Goal: Information Seeking & Learning: Learn about a topic

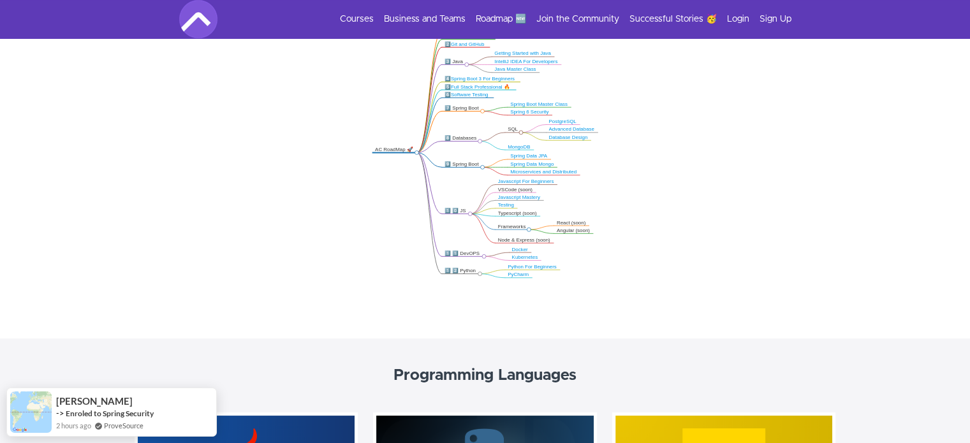
scroll to position [319, 0]
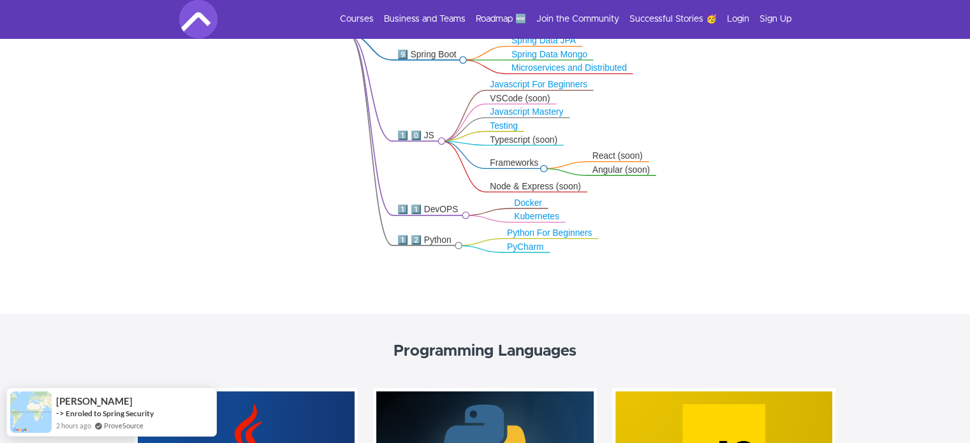
drag, startPoint x: 589, startPoint y: 142, endPoint x: 589, endPoint y: 128, distance: 14.0
click at [589, 128] on icon ".markmap{font:300 16px/20px sans-serif}.markmap-link{fill:none}.markmap-node>ci…" at bounding box center [485, 127] width 970 height 266
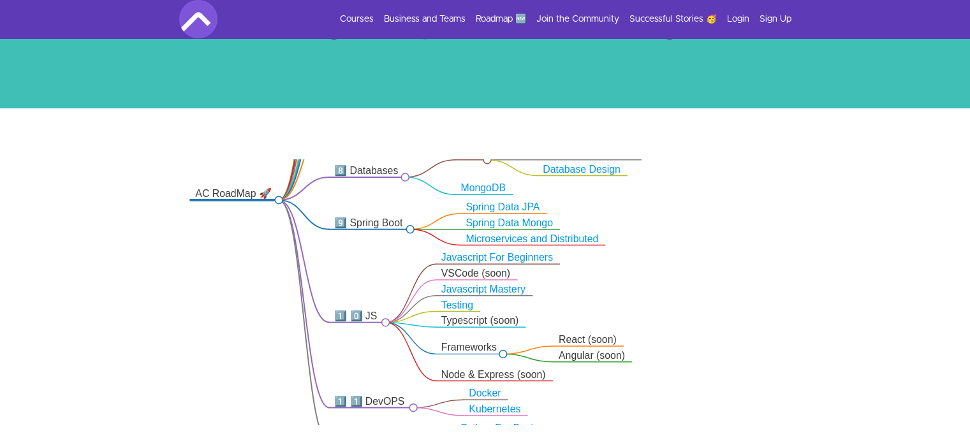
scroll to position [128, 0]
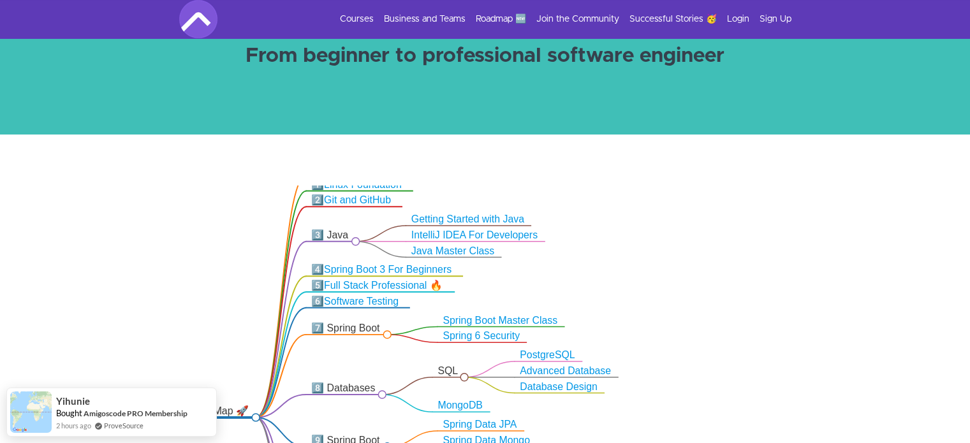
drag, startPoint x: 432, startPoint y: 244, endPoint x: 416, endPoint y: 416, distance: 172.3
click at [409, 435] on icon ".markmap{font:300 16px/20px sans-serif}.markmap-link{fill:none}.markmap-node>ci…" at bounding box center [485, 319] width 970 height 266
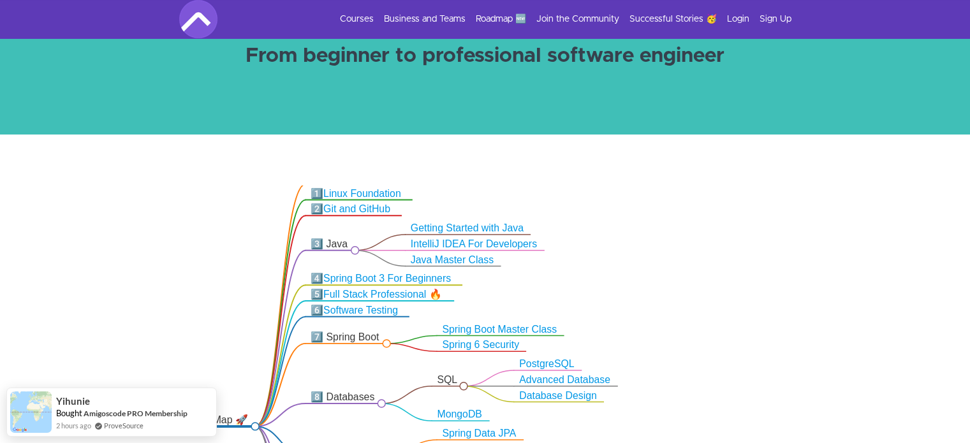
drag, startPoint x: 534, startPoint y: 251, endPoint x: 533, endPoint y: 260, distance: 8.9
click at [533, 260] on icon ".markmap{font:300 16px/20px sans-serif}.markmap-link{fill:none}.markmap-node>ci…" at bounding box center [485, 319] width 970 height 266
click at [444, 260] on link "Java Master Class" at bounding box center [452, 259] width 83 height 11
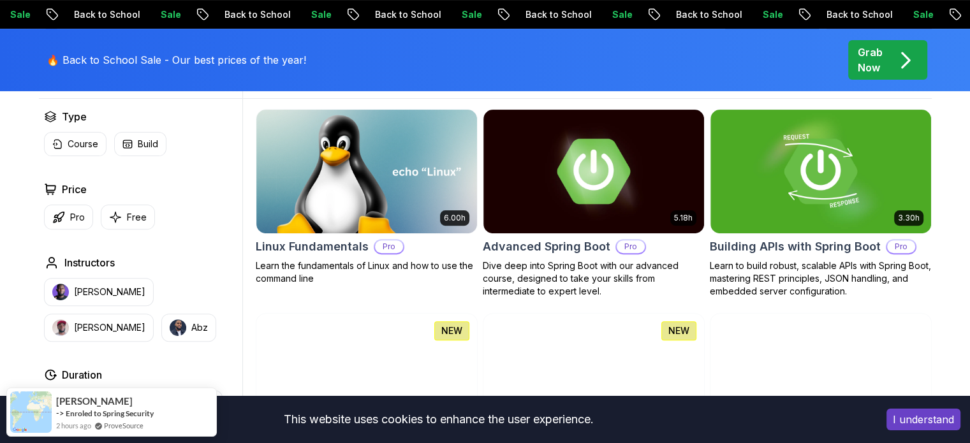
scroll to position [446, 0]
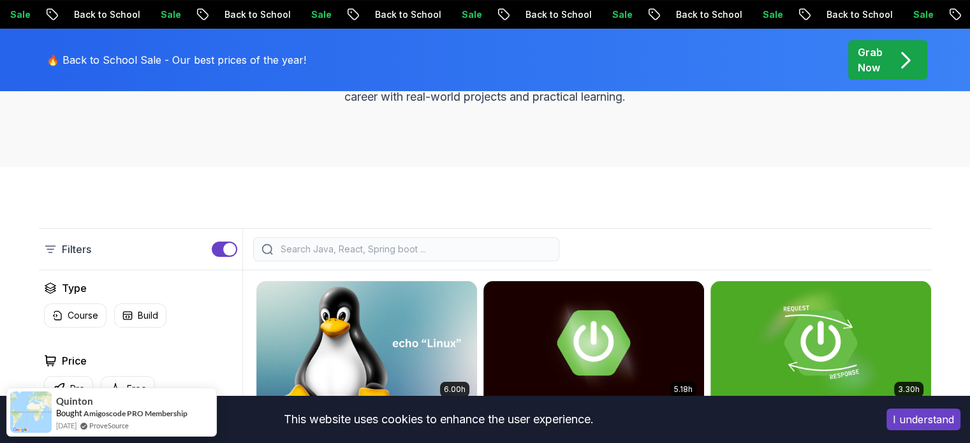
scroll to position [191, 0]
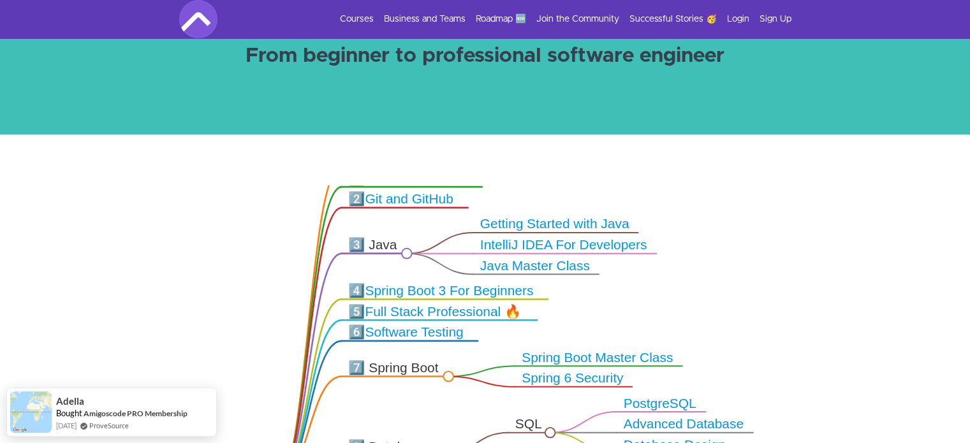
click at [541, 265] on link "Java Master Class" at bounding box center [535, 265] width 110 height 14
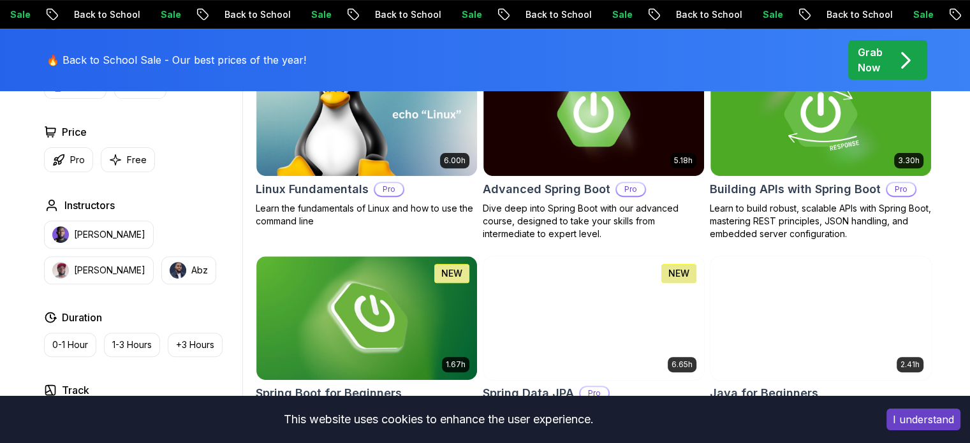
scroll to position [446, 0]
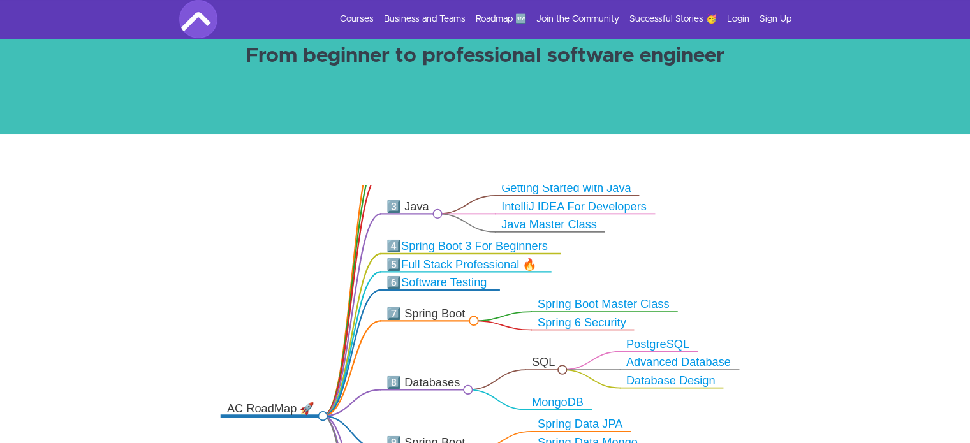
drag, startPoint x: 291, startPoint y: 231, endPoint x: 297, endPoint y: 273, distance: 41.9
click at [297, 273] on icon ".markmap{font:300 16px/20px sans-serif}.markmap-link{fill:none}.markmap-node>ci…" at bounding box center [485, 319] width 970 height 266
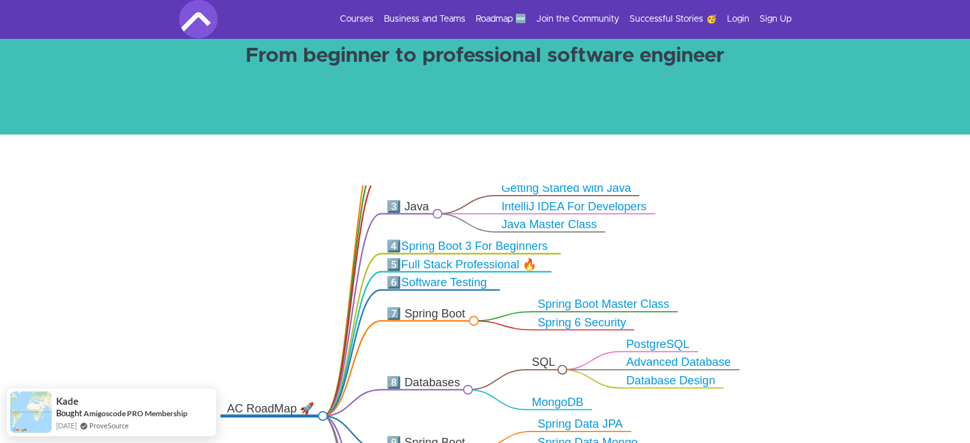
click at [506, 247] on link "Spring Boot 3 For Beginners" at bounding box center [474, 246] width 147 height 12
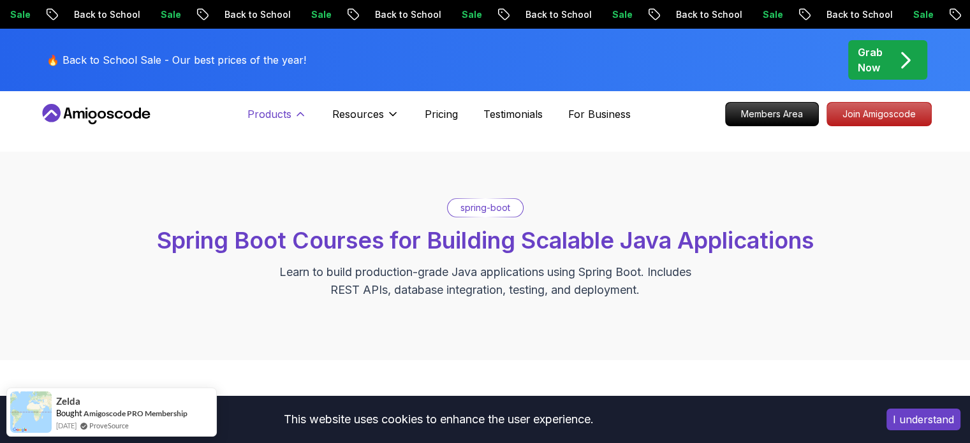
click at [296, 117] on icon at bounding box center [300, 114] width 13 height 13
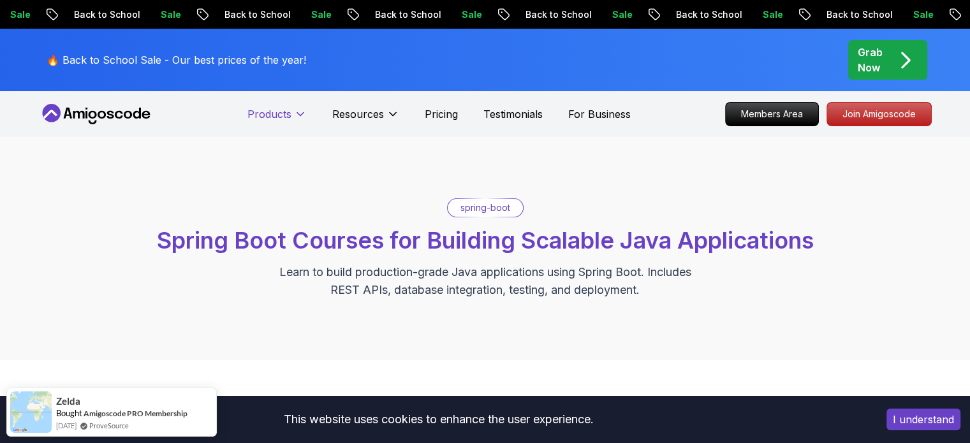
click at [296, 117] on icon at bounding box center [300, 114] width 13 height 13
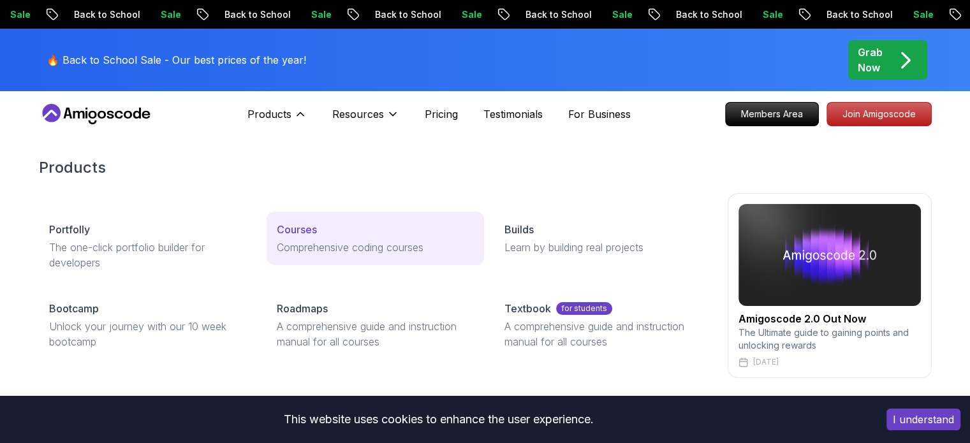
click at [307, 240] on p "Comprehensive coding courses" at bounding box center [375, 247] width 197 height 15
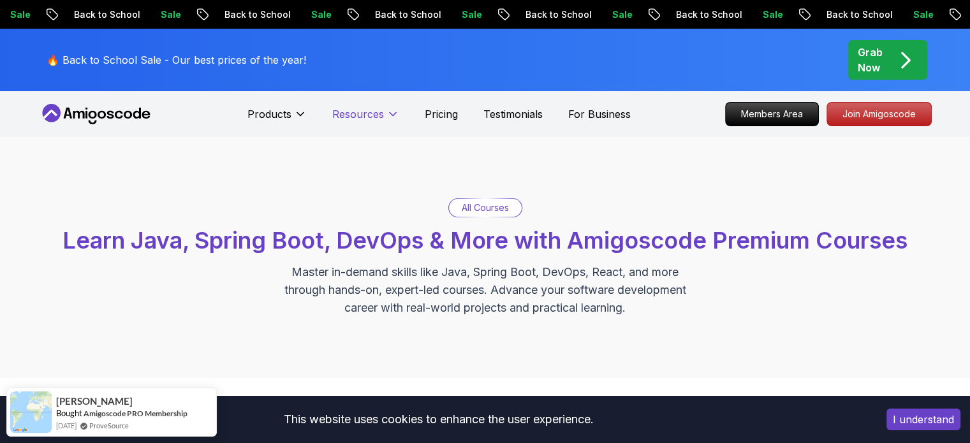
click at [380, 109] on p "Resources" at bounding box center [358, 113] width 52 height 15
click at [379, 110] on p "Resources" at bounding box center [358, 113] width 52 height 15
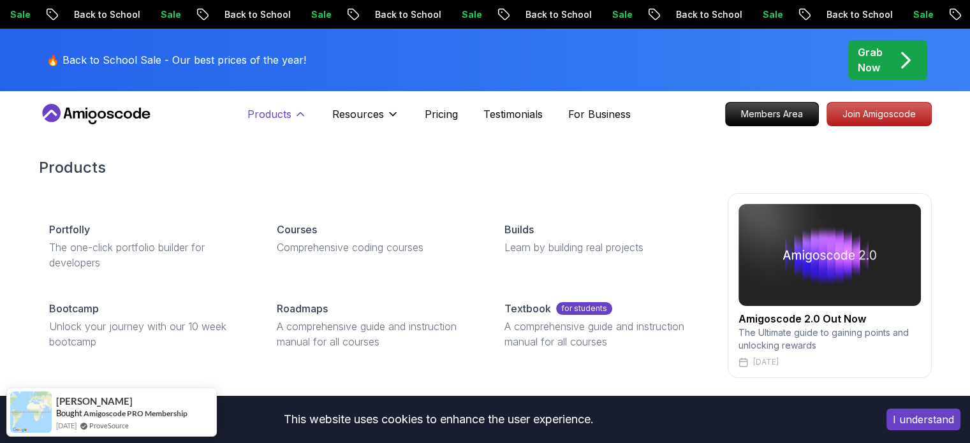
click at [305, 112] on icon at bounding box center [300, 114] width 13 height 13
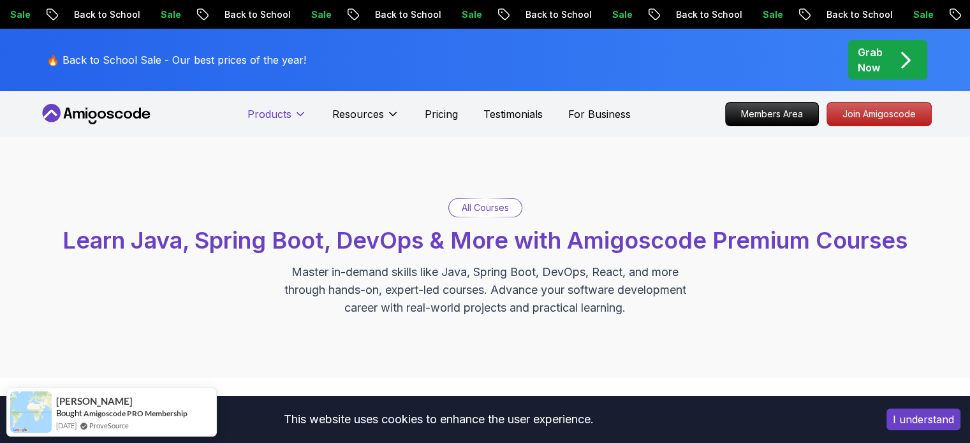
click at [296, 117] on icon at bounding box center [300, 114] width 13 height 13
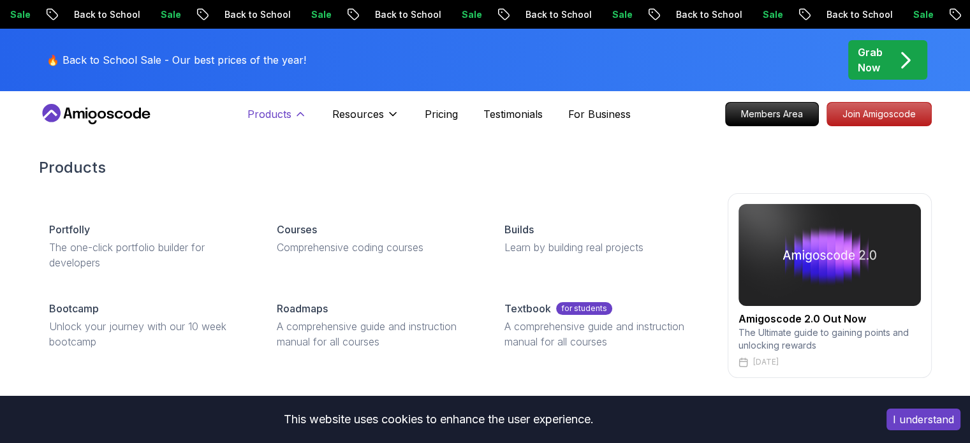
click at [296, 117] on icon at bounding box center [300, 114] width 13 height 13
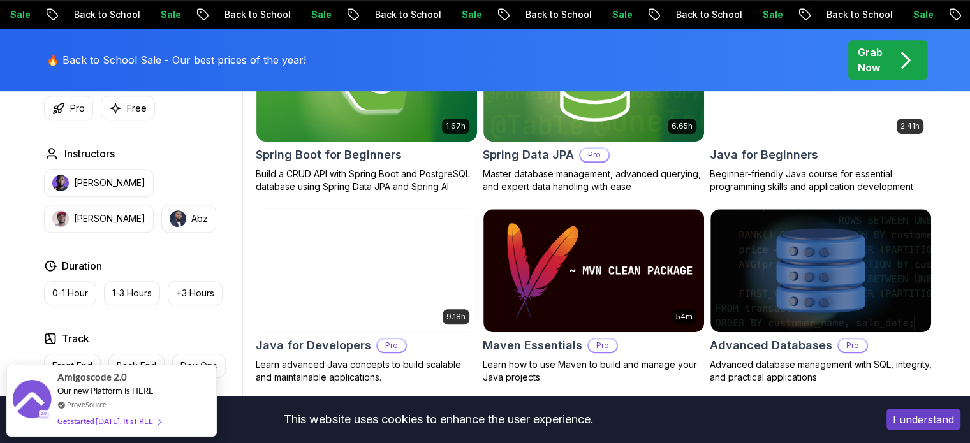
scroll to position [701, 0]
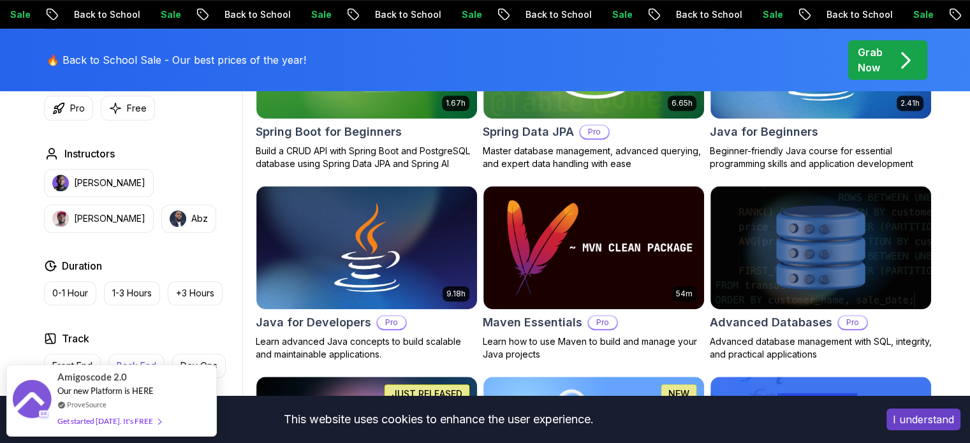
click at [134, 360] on p "Back End" at bounding box center [137, 366] width 40 height 13
